Goal: Transaction & Acquisition: Purchase product/service

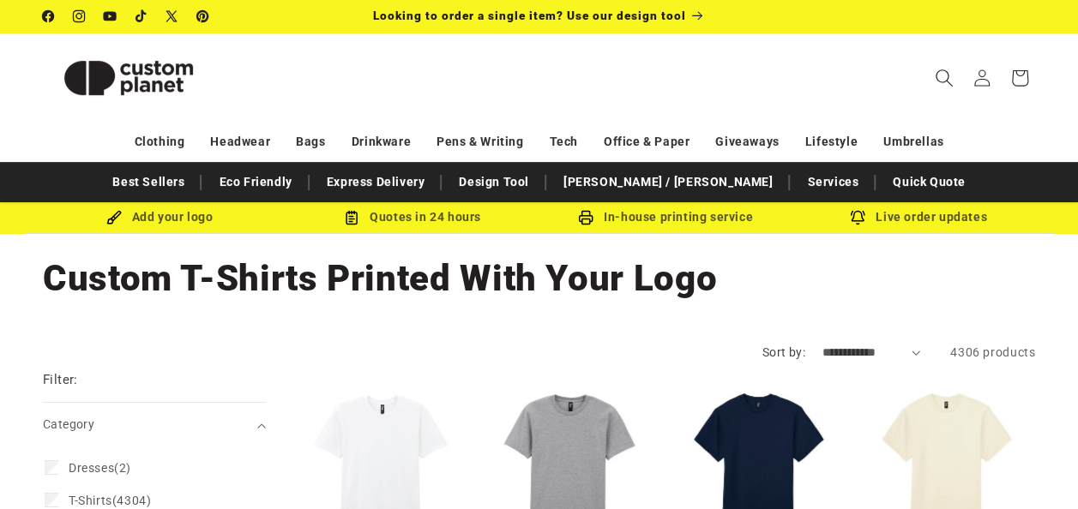
click at [946, 84] on icon "Search" at bounding box center [944, 78] width 18 height 18
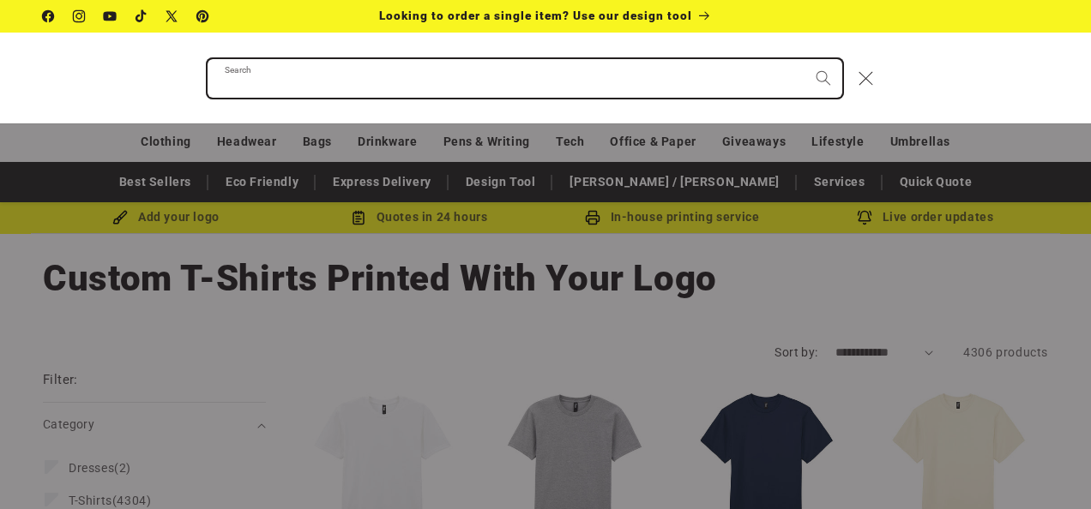
paste input "**********"
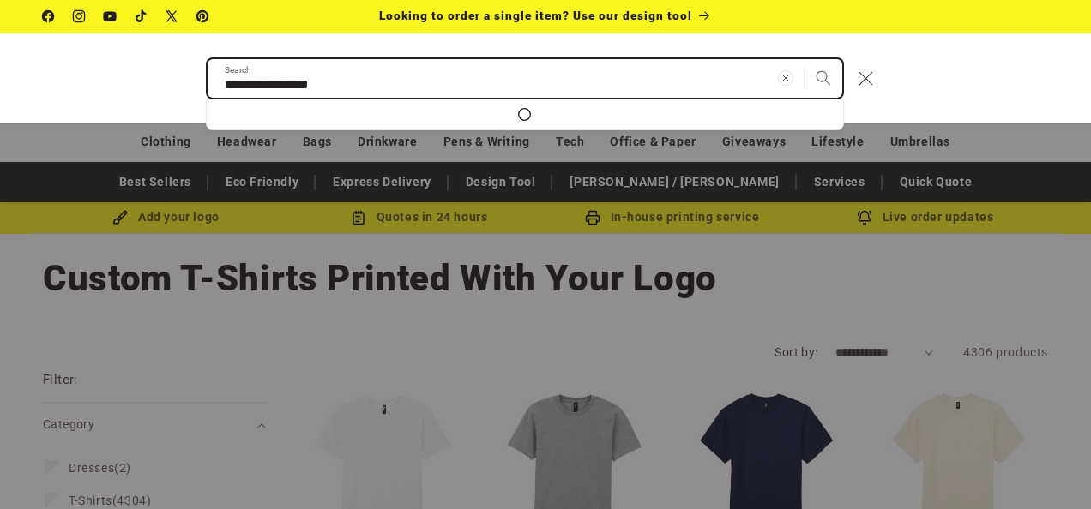
type input "**********"
click at [804, 59] on button "Search" at bounding box center [823, 78] width 38 height 38
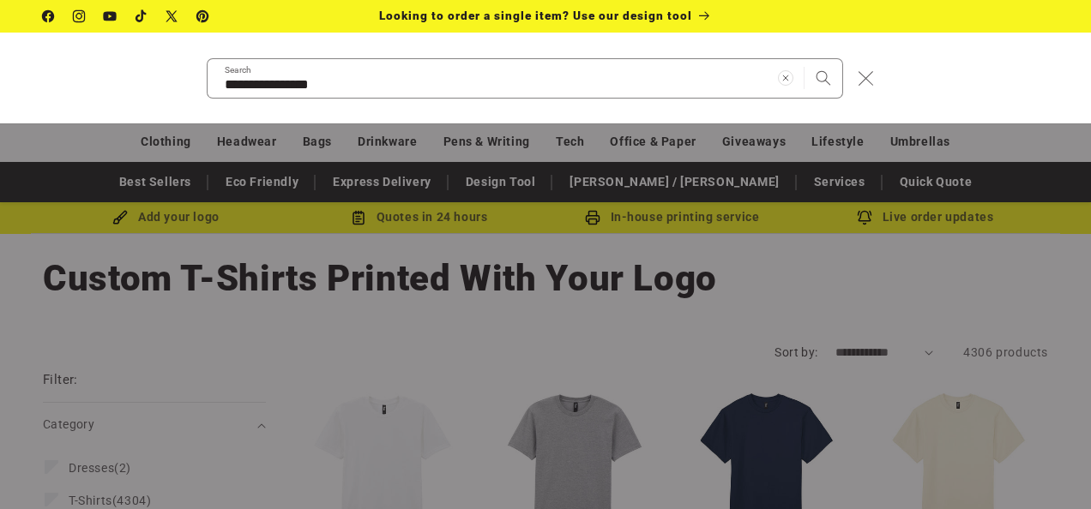
click at [859, 74] on icon "Close" at bounding box center [865, 77] width 15 height 15
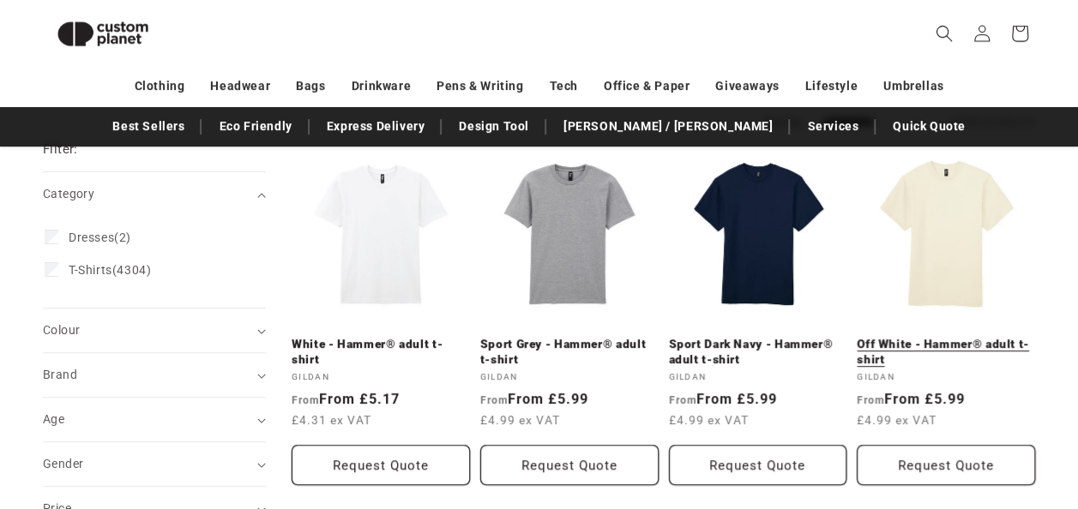
scroll to position [234, 0]
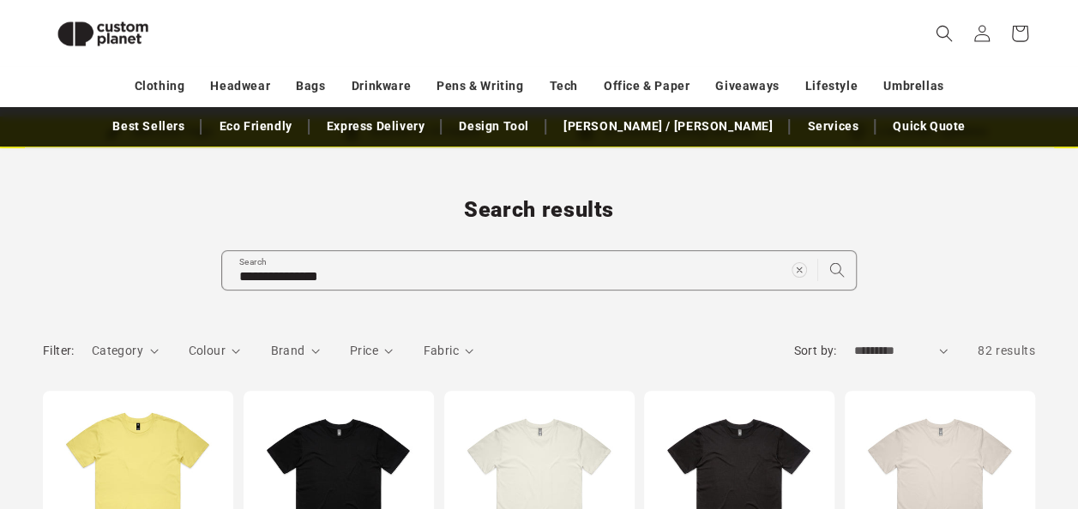
scroll to position [62, 0]
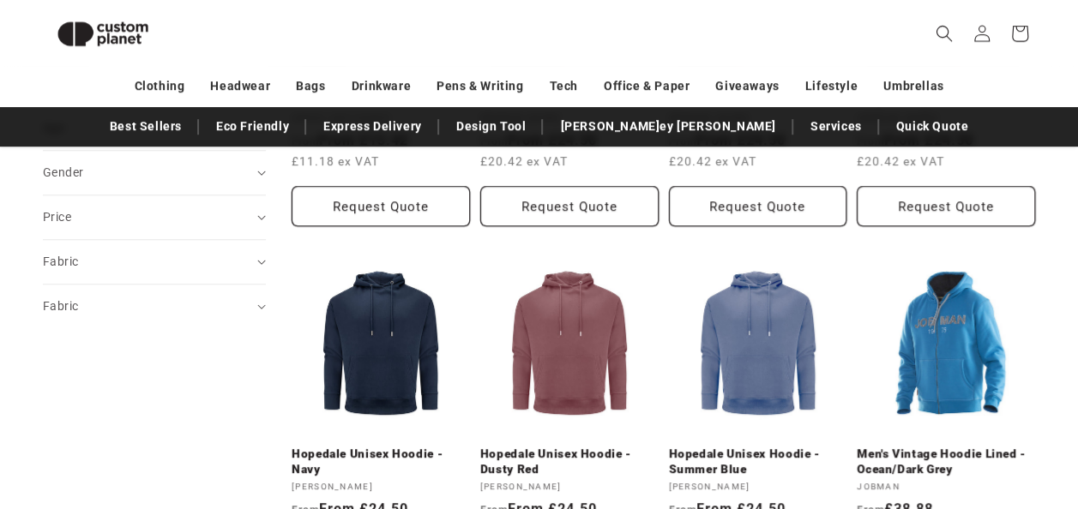
scroll to position [320, 0]
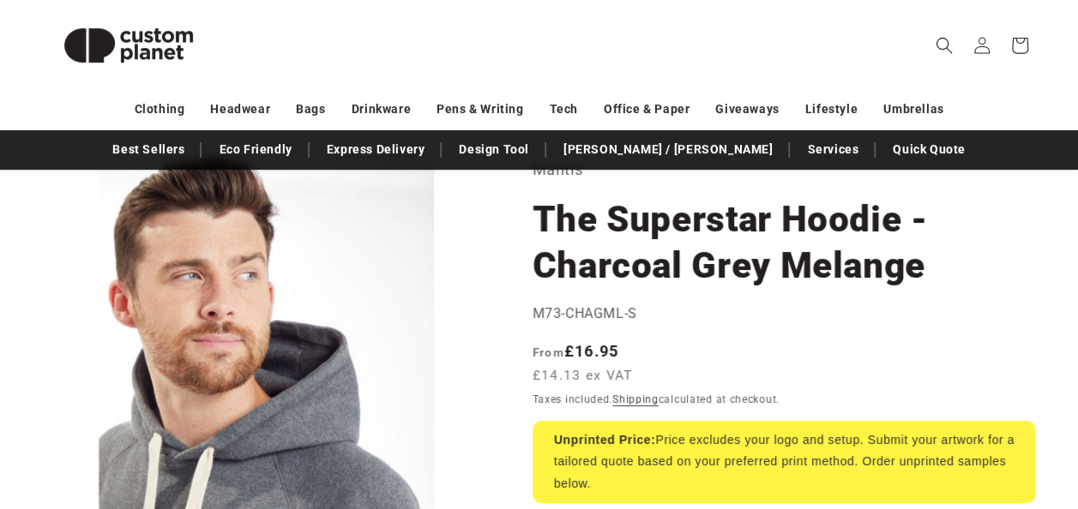
scroll to position [86, 0]
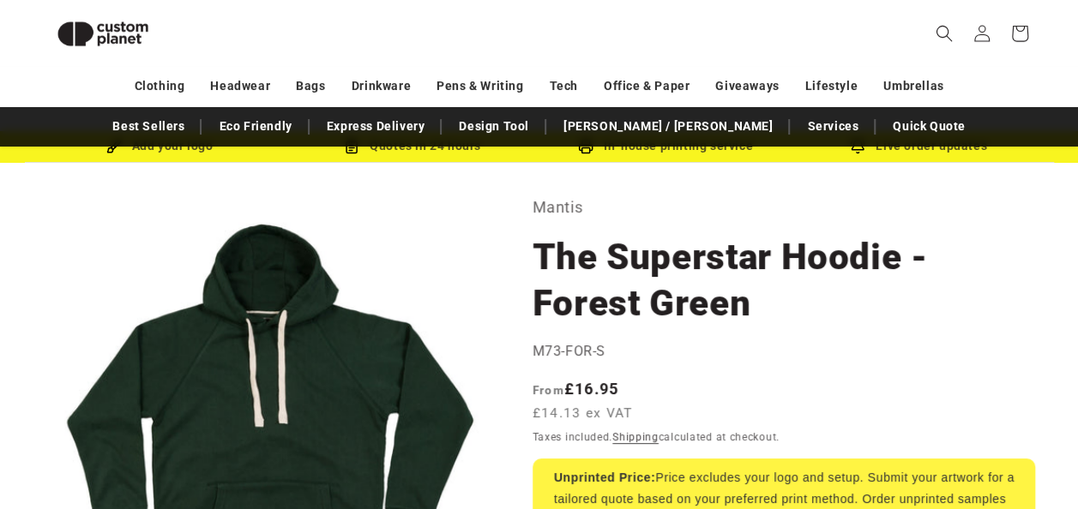
scroll to position [21, 0]
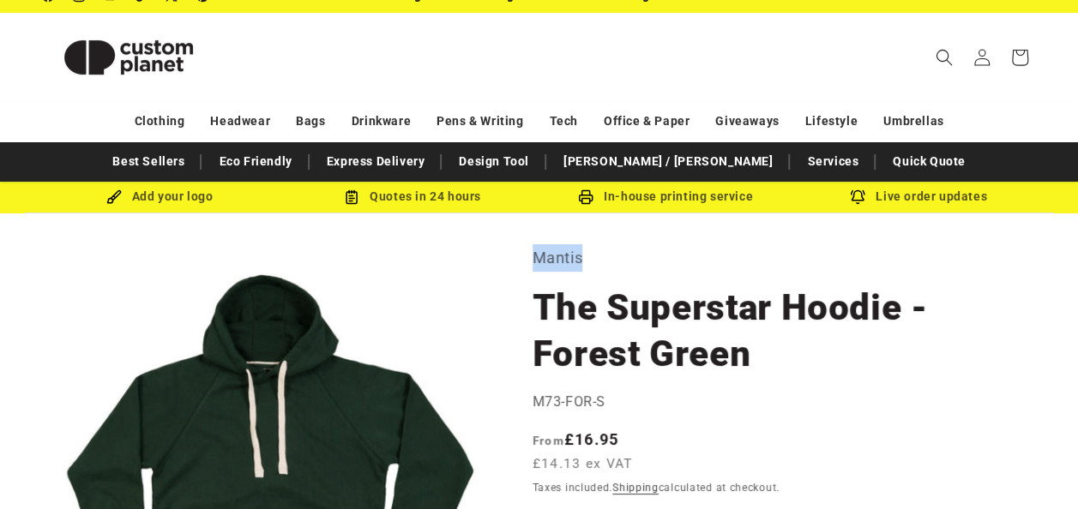
drag, startPoint x: 533, startPoint y: 257, endPoint x: 586, endPoint y: 261, distance: 53.3
click at [586, 261] on p "Mantis" at bounding box center [784, 257] width 503 height 27
copy p "Mantis"
click at [639, 269] on p "Mantis" at bounding box center [784, 257] width 503 height 27
drag, startPoint x: 586, startPoint y: 256, endPoint x: 537, endPoint y: 261, distance: 49.2
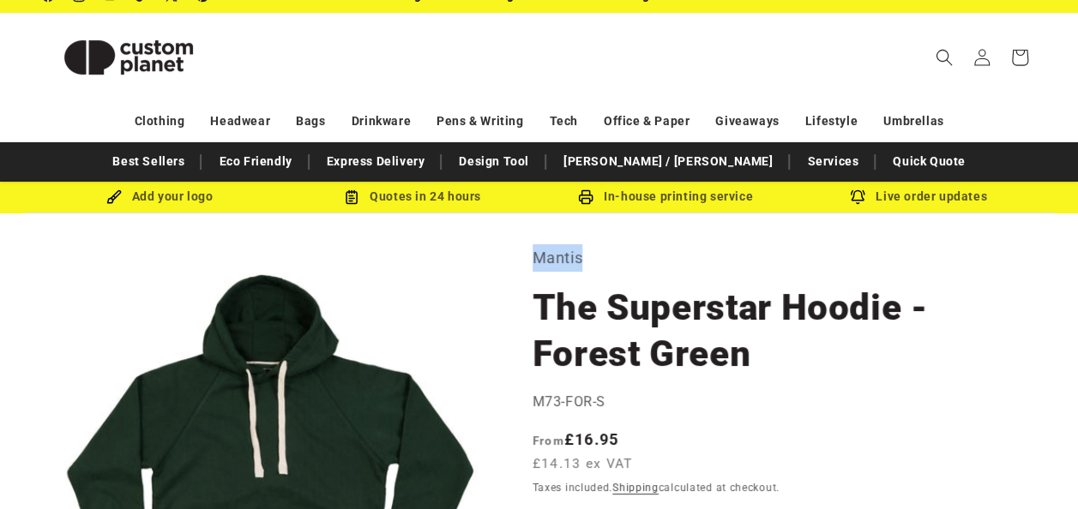
click at [537, 261] on p "Mantis" at bounding box center [784, 257] width 503 height 27
copy p "Mantis"
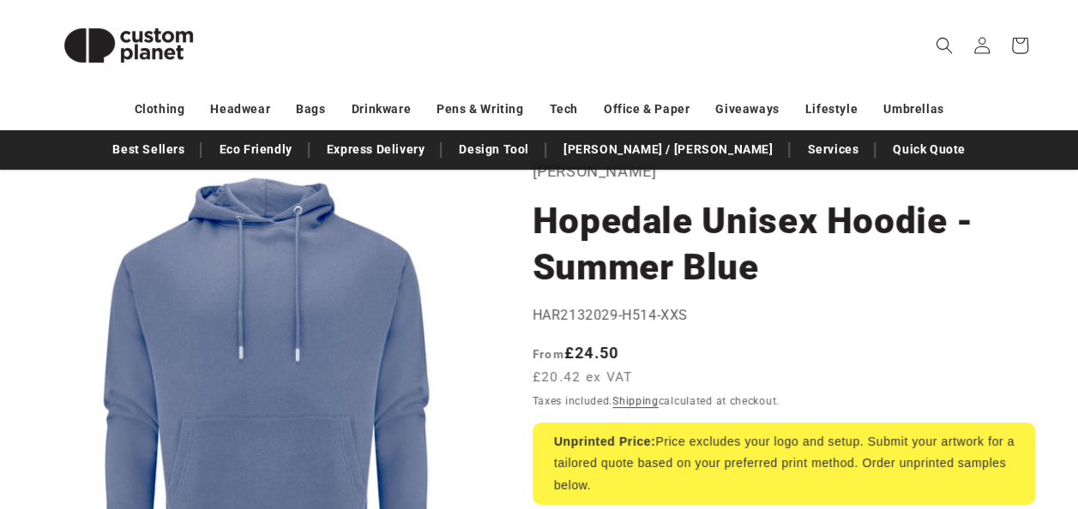
scroll to position [86, 0]
